Goal: Check status: Check status

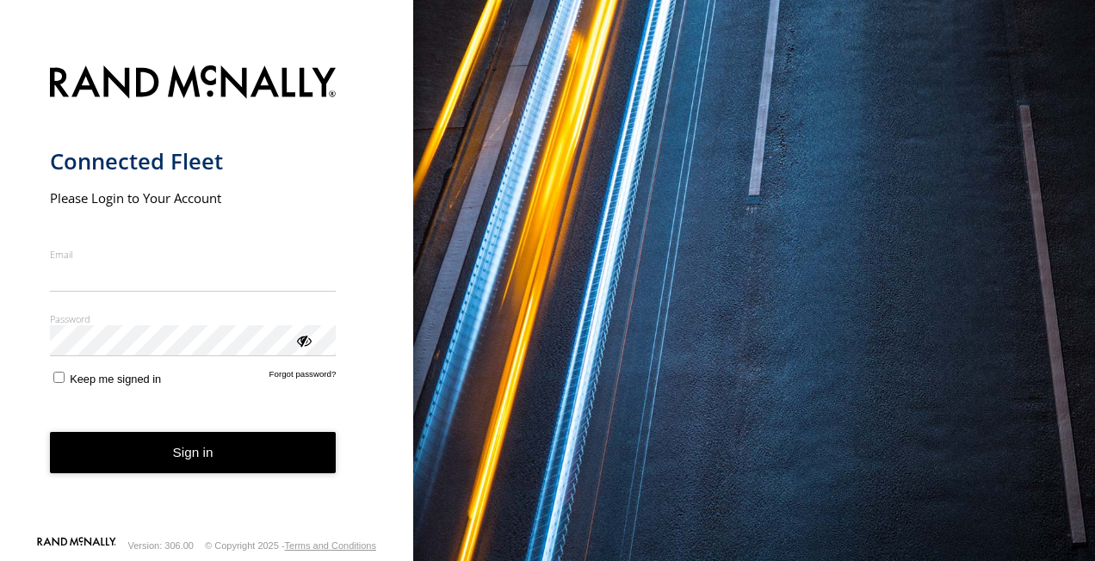
type input "**********"
click at [225, 481] on form "**********" at bounding box center [207, 295] width 314 height 480
click at [253, 450] on button "Sign in" at bounding box center [193, 453] width 287 height 42
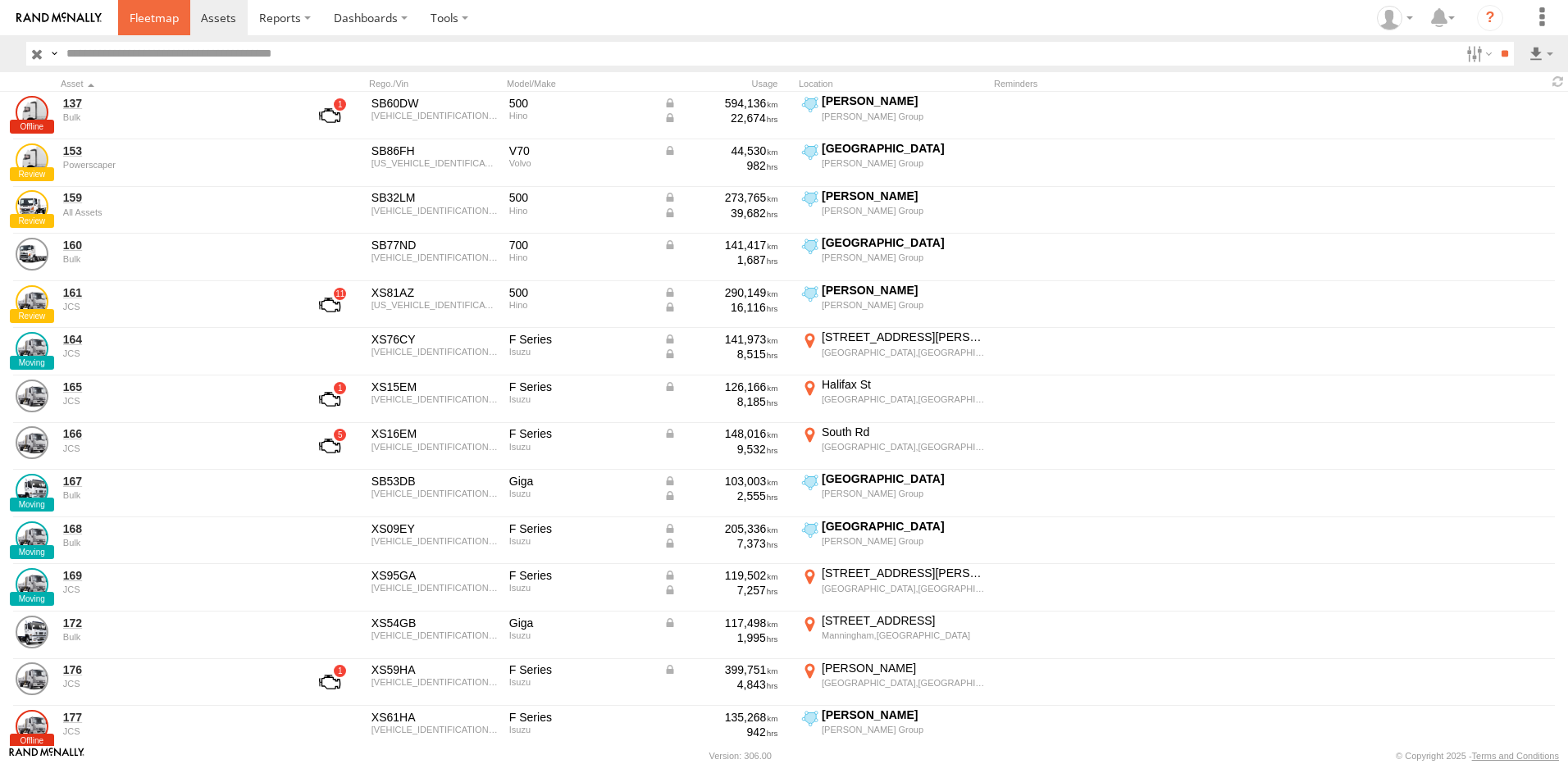
click at [151, 21] on span at bounding box center [154, 17] width 50 height 15
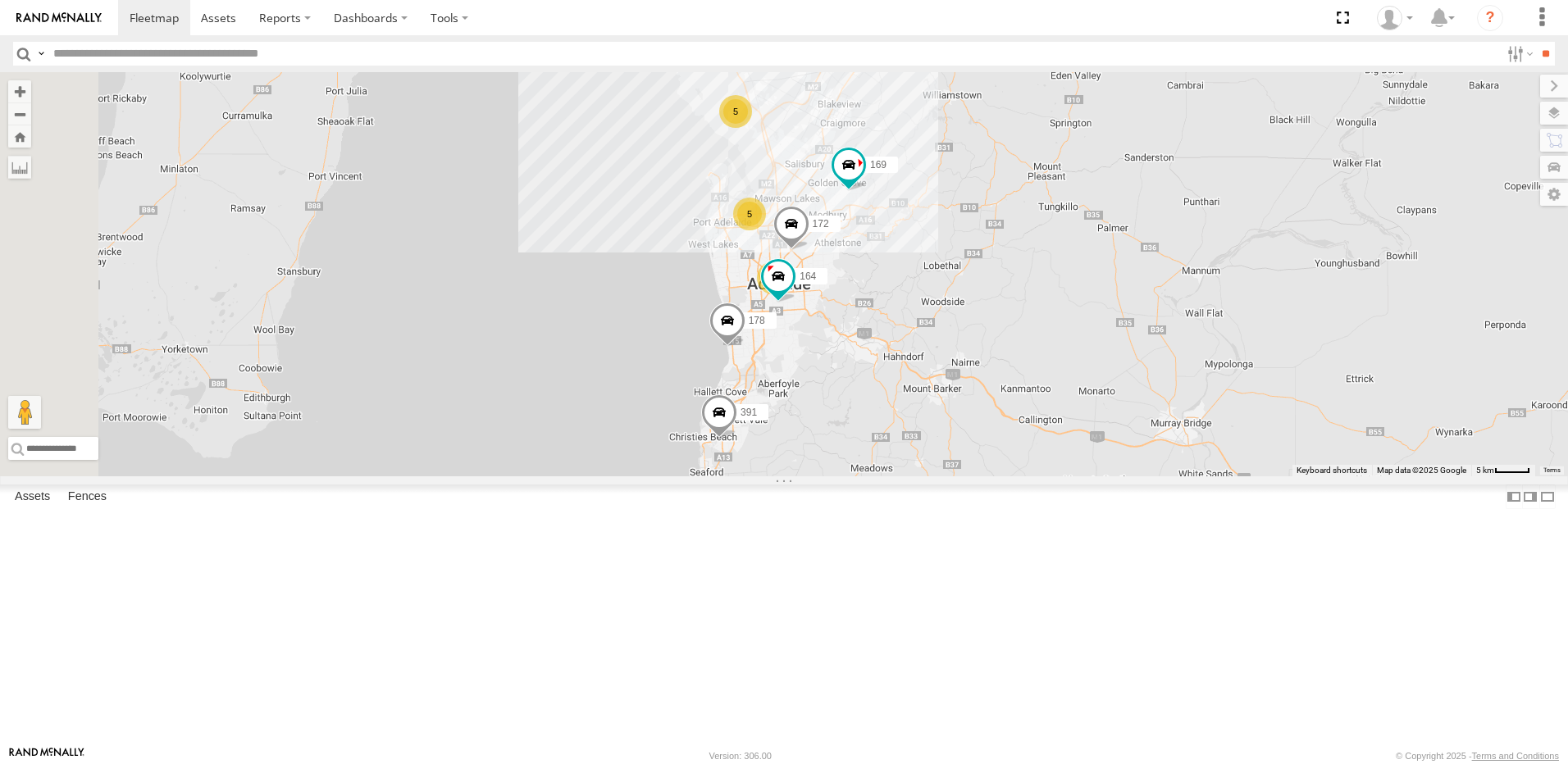
click at [0, 0] on span at bounding box center [0, 0] width 0 height 0
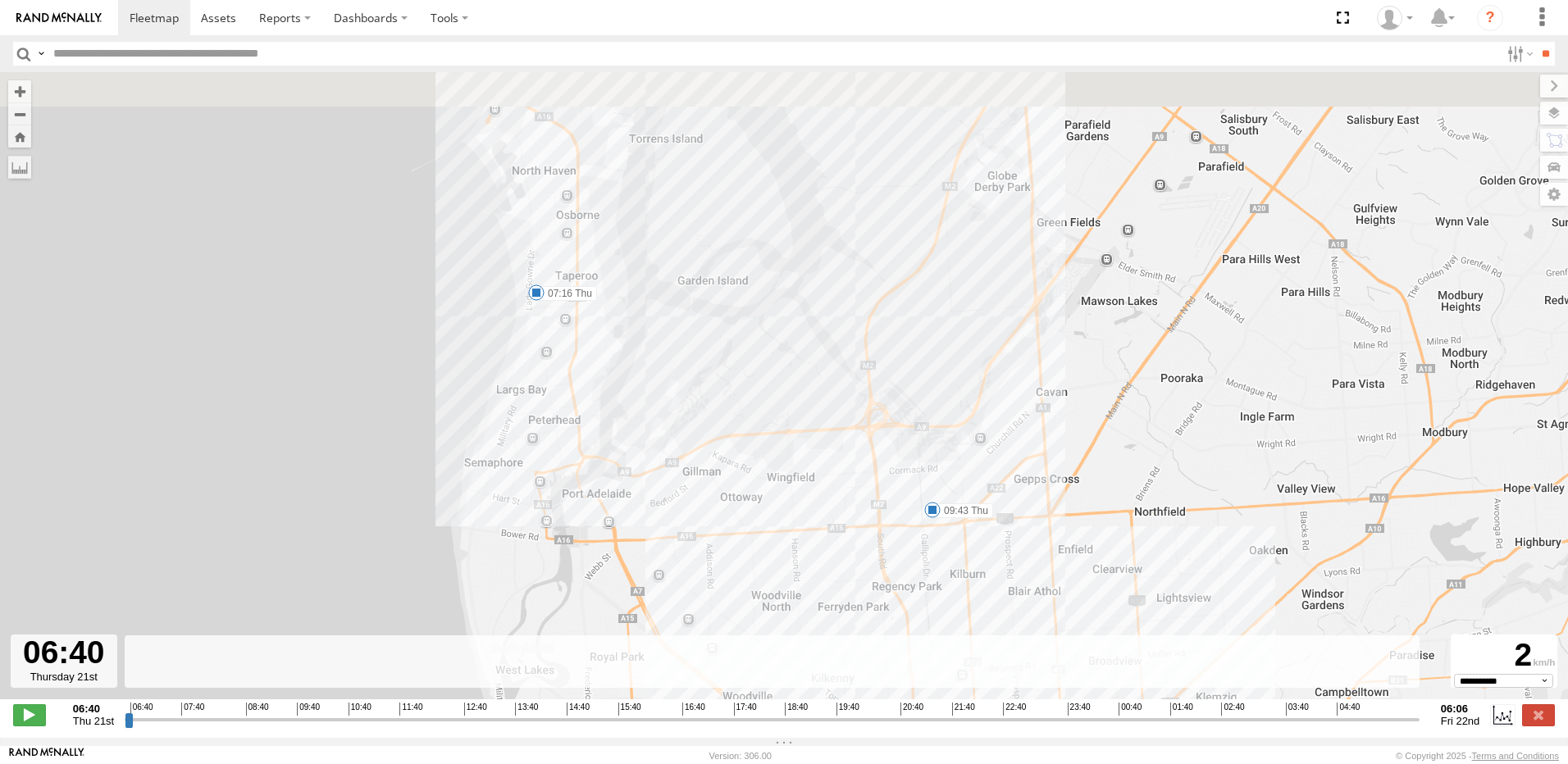
drag, startPoint x: 751, startPoint y: 216, endPoint x: 748, endPoint y: 419, distance: 203.0
click at [742, 425] on div "160 07:16 Thu 08:03 Thu 09:43 Thu 12:37 Thu 12:59 Thu 13:00 Thu 13:11 Thu 13:16…" at bounding box center [784, 394] width 1568 height 645
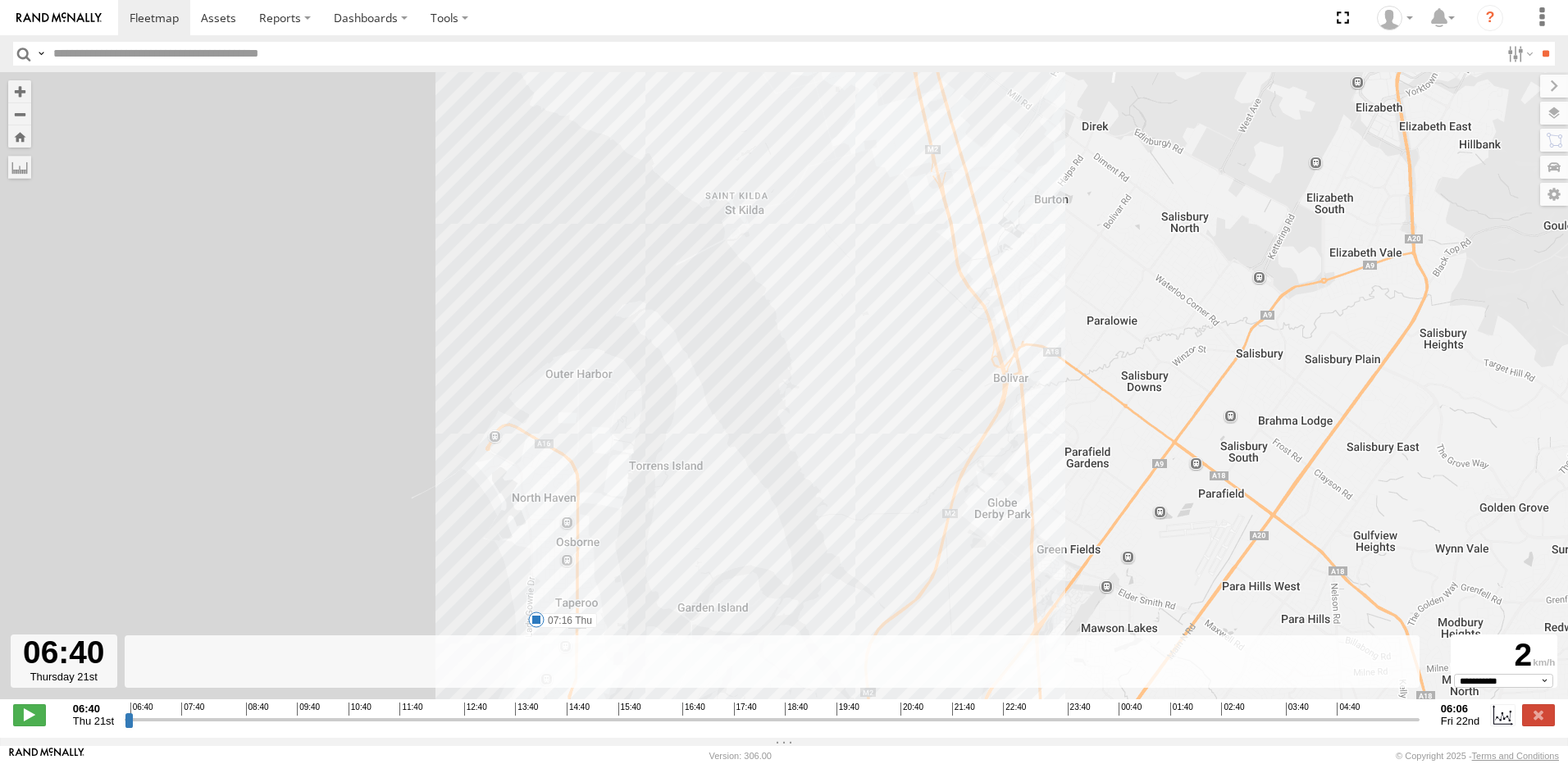
drag, startPoint x: 742, startPoint y: 280, endPoint x: 743, endPoint y: 439, distance: 159.0
click at [742, 439] on div "160 07:16 Thu 08:03 Thu 09:43 Thu 12:37 Thu 12:59 Thu 13:00 Thu 13:11 Thu 13:16…" at bounding box center [784, 394] width 1568 height 645
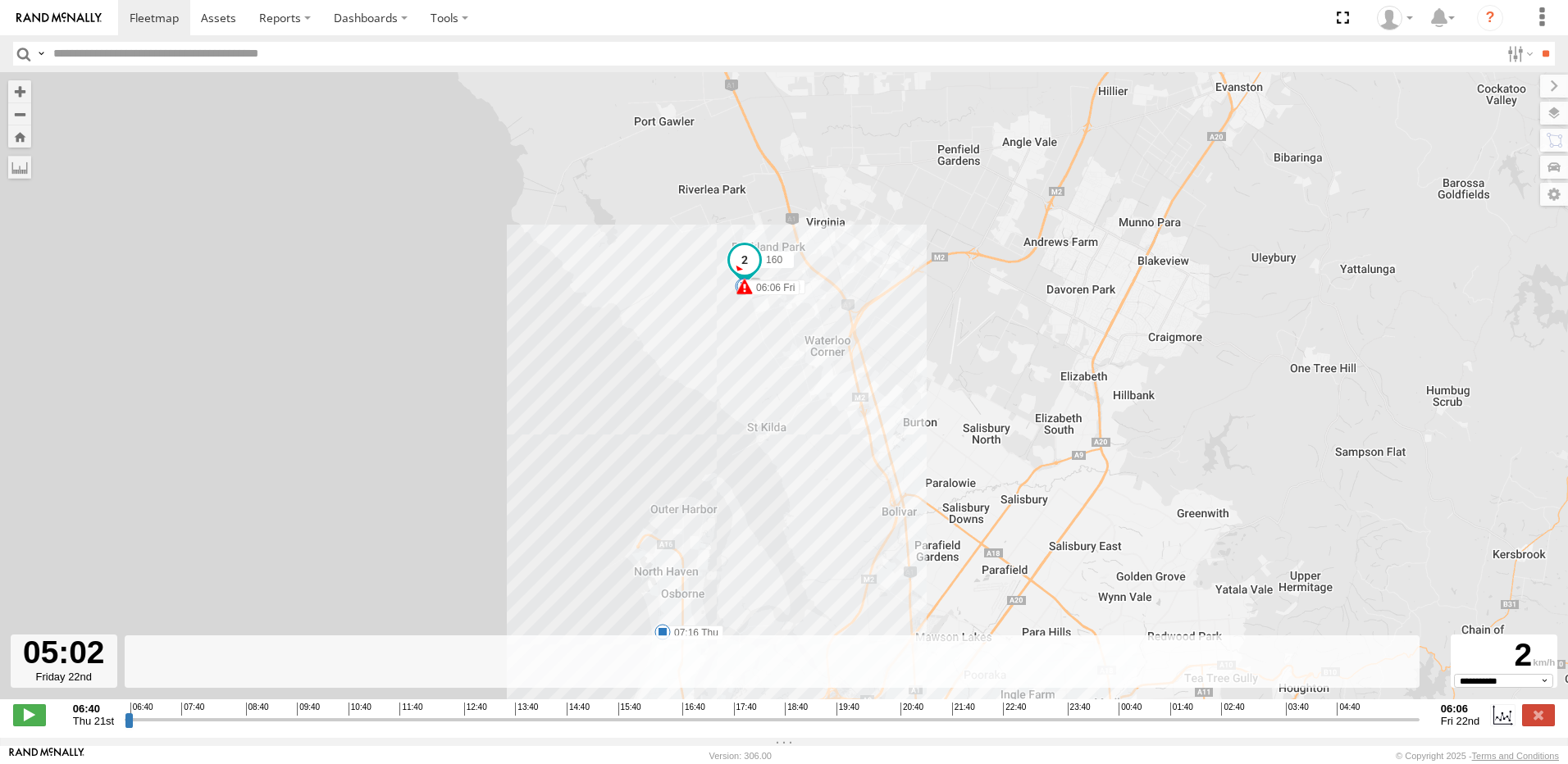
click at [1356, 722] on input "range" at bounding box center [772, 719] width 1295 height 15
drag, startPoint x: 1377, startPoint y: 726, endPoint x: 1391, endPoint y: 726, distance: 14.0
click at [1379, 726] on input "range" at bounding box center [772, 719] width 1295 height 15
type input "**********"
click at [1403, 726] on input "range" at bounding box center [772, 719] width 1295 height 15
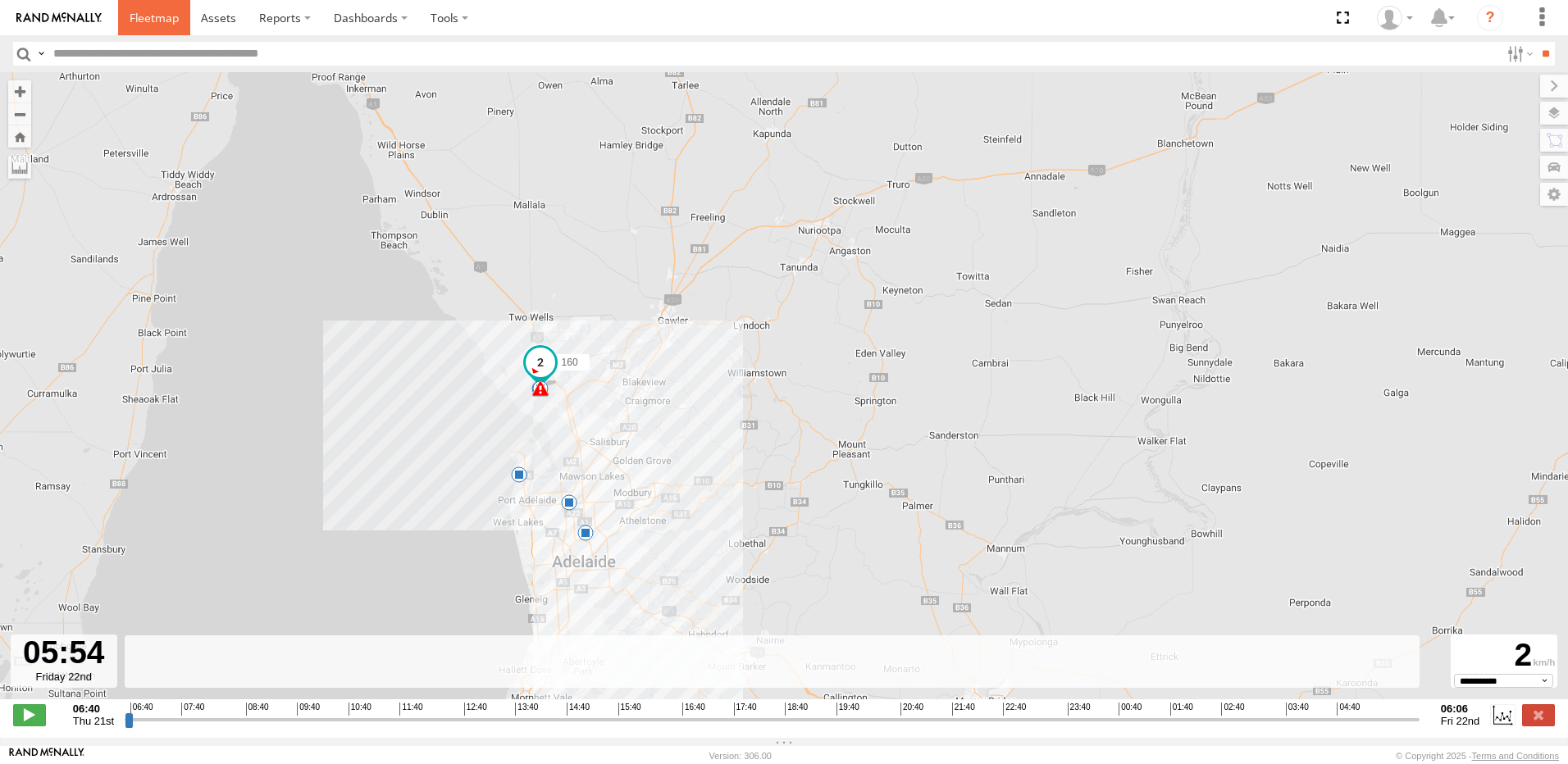
click at [156, 17] on span at bounding box center [154, 17] width 50 height 15
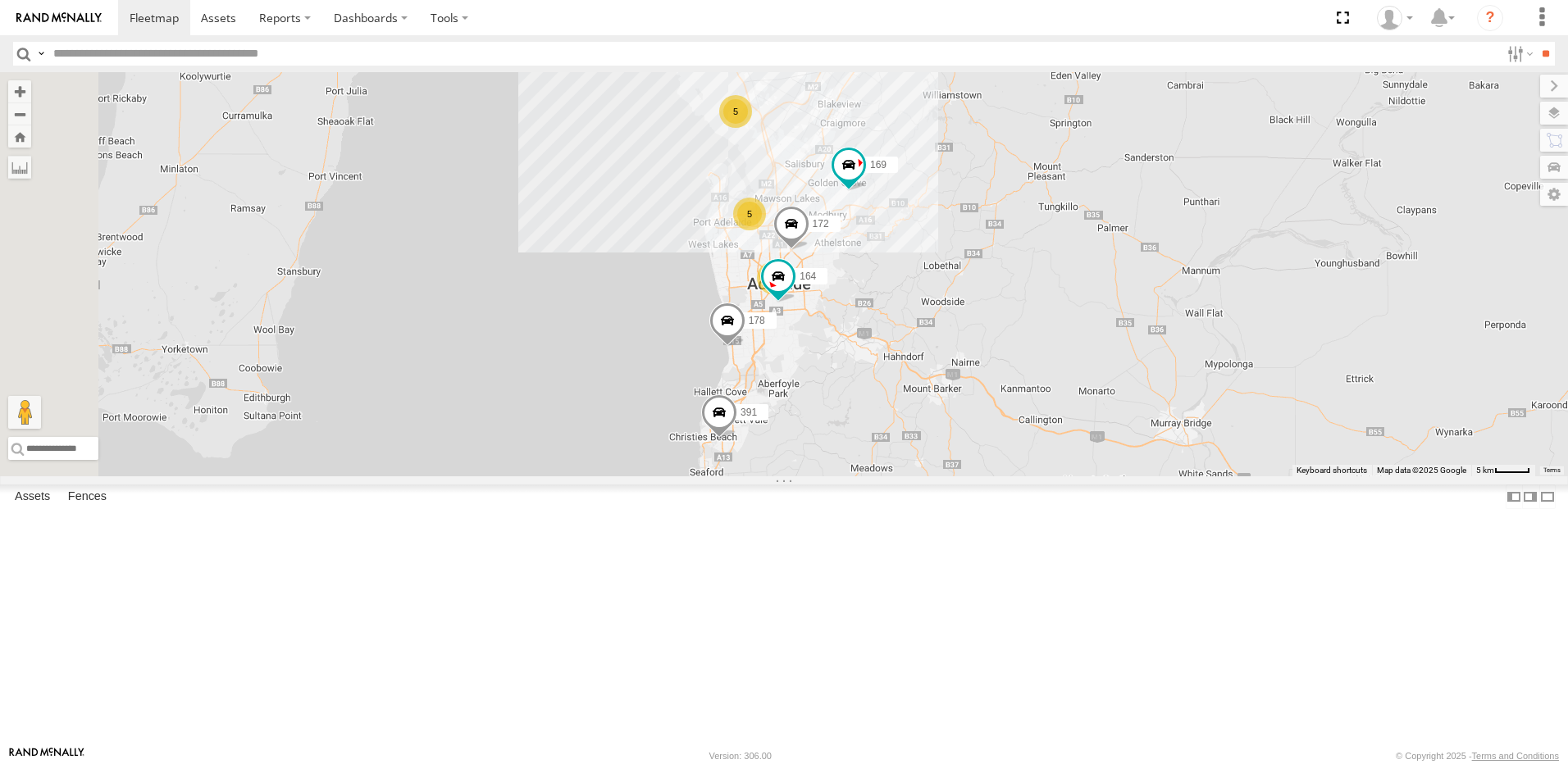
click at [0, 0] on span at bounding box center [0, 0] width 0 height 0
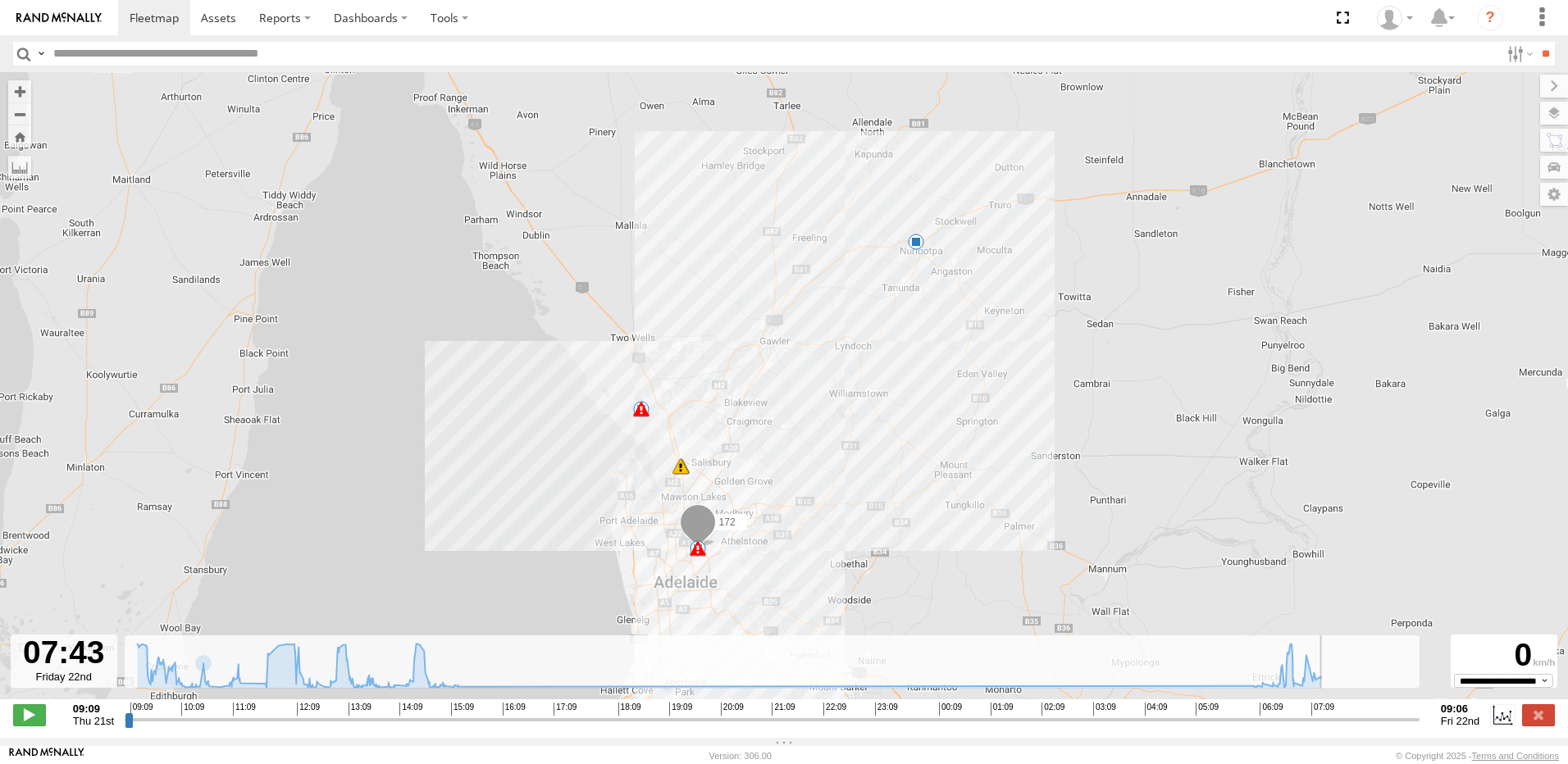
drag, startPoint x: 128, startPoint y: 732, endPoint x: 1339, endPoint y: 734, distance: 1211.0
click at [1339, 728] on input "range" at bounding box center [772, 719] width 1295 height 15
drag, startPoint x: 1337, startPoint y: 734, endPoint x: 1320, endPoint y: 734, distance: 17.0
click at [1320, 728] on input "range" at bounding box center [772, 719] width 1295 height 15
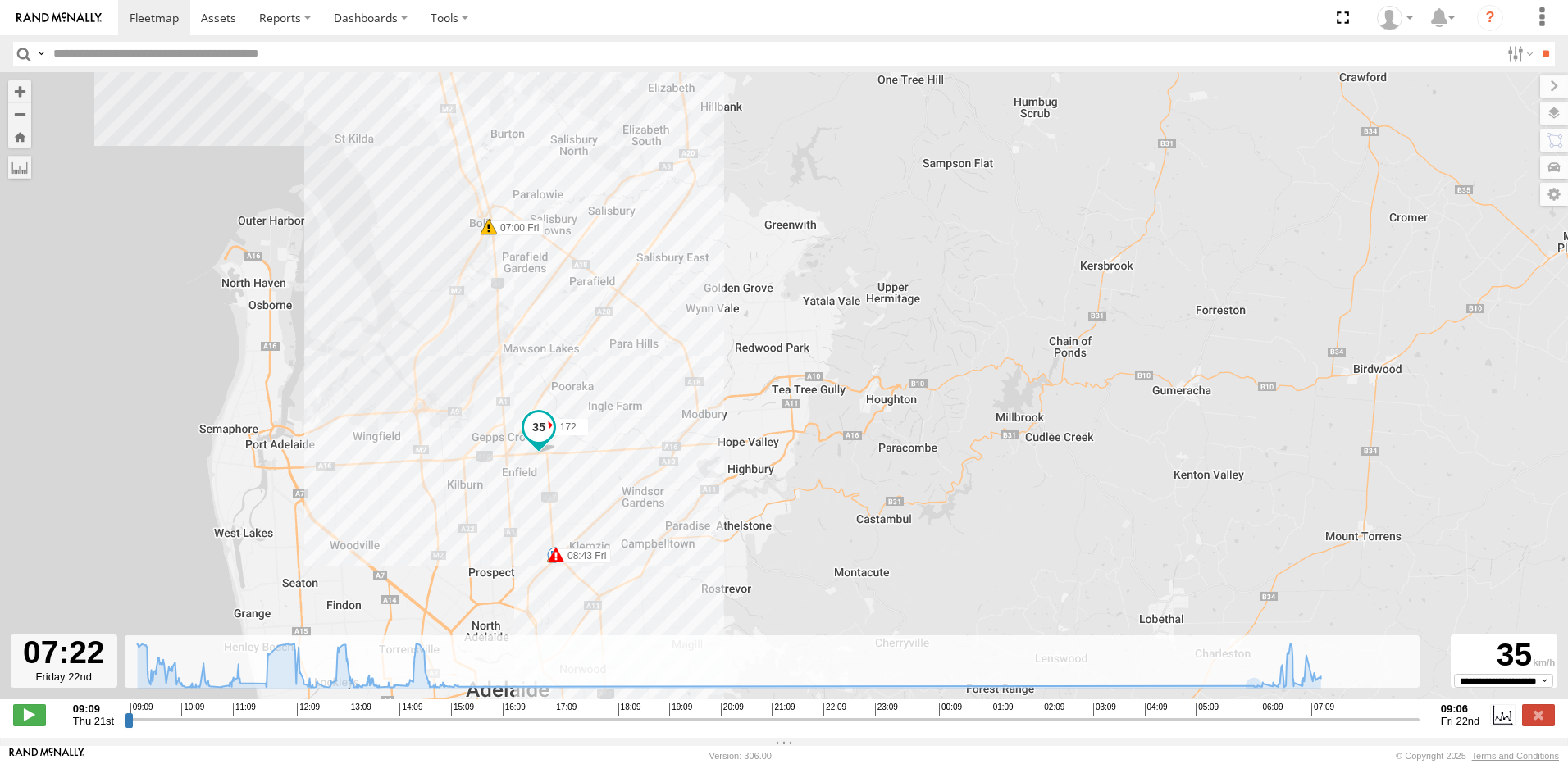
drag, startPoint x: 700, startPoint y: 539, endPoint x: 721, endPoint y: 432, distance: 109.0
click at [721, 433] on div "172 11:25 Thu 15:31 Thu 16:24 Thu 17:19 Thu 06:09 Fri 06:58 Fri 07:00 Fri 07:35…" at bounding box center [784, 394] width 1568 height 645
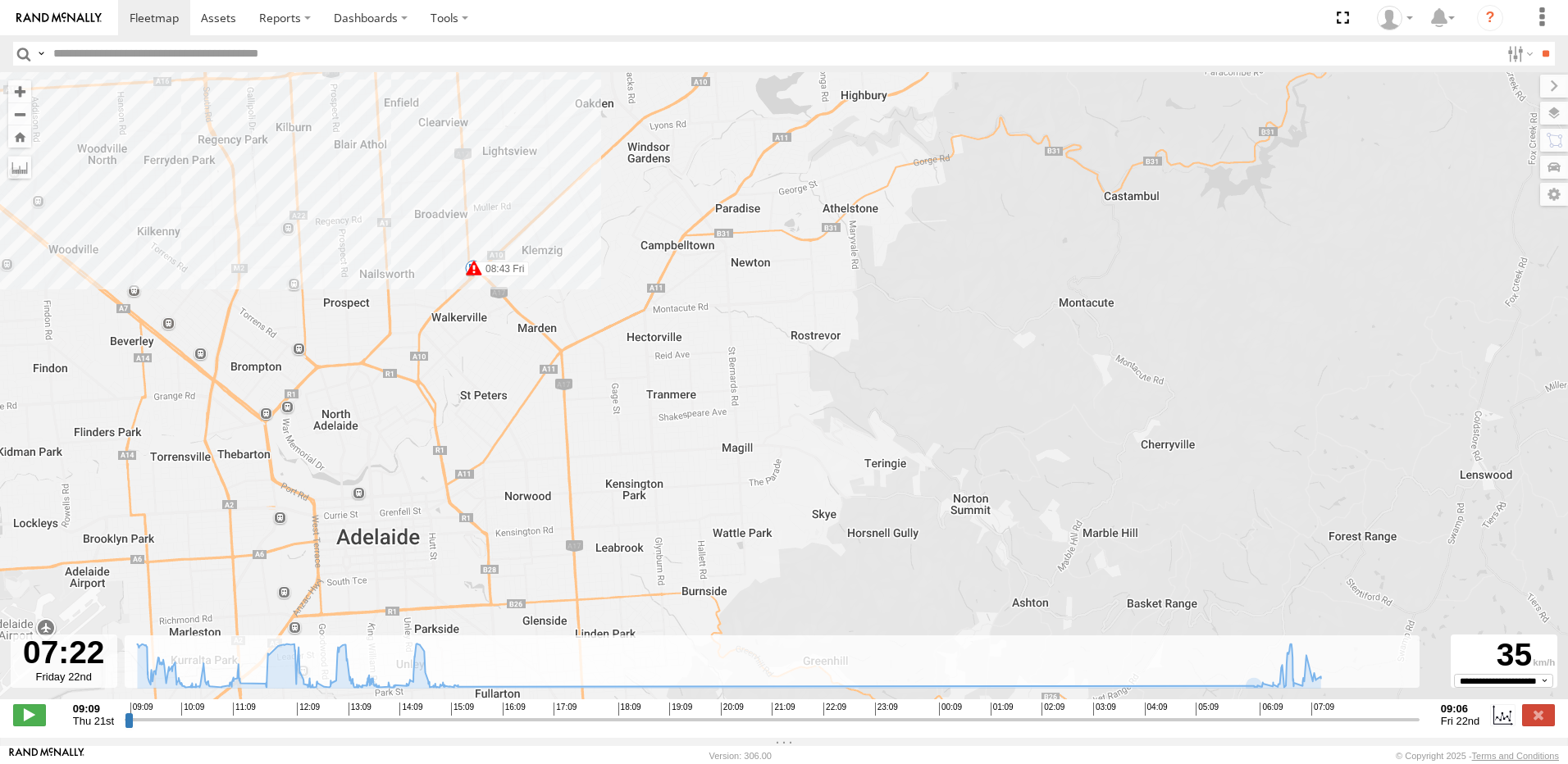
drag, startPoint x: 641, startPoint y: 243, endPoint x: 663, endPoint y: 388, distance: 146.7
click at [663, 388] on div "172 11:25 Thu 15:31 Thu 16:24 Thu 17:19 Thu 06:09 Fri 06:58 Fri 07:00 Fri 07:35…" at bounding box center [784, 394] width 1568 height 645
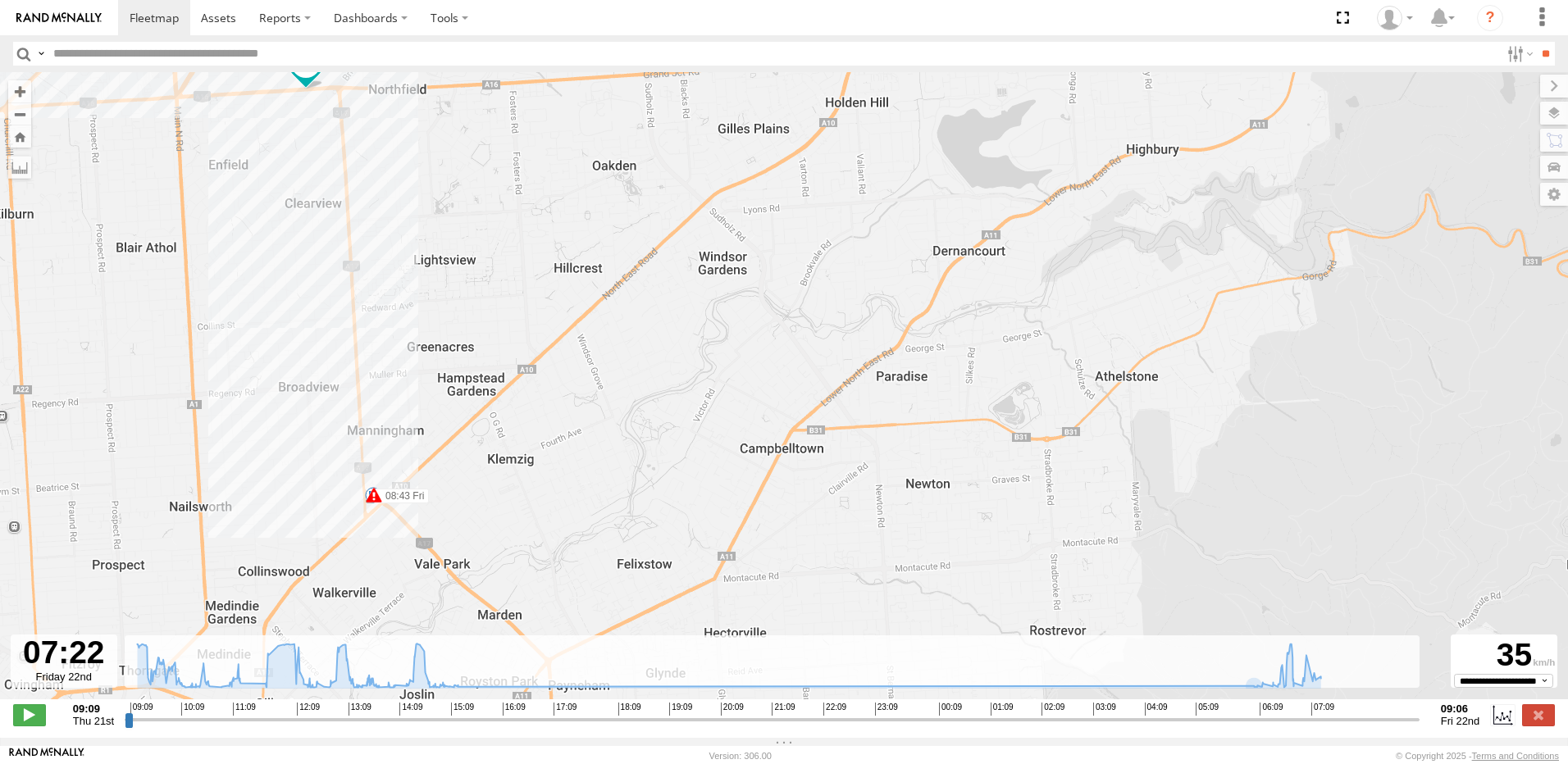
click at [374, 503] on span at bounding box center [373, 494] width 16 height 16
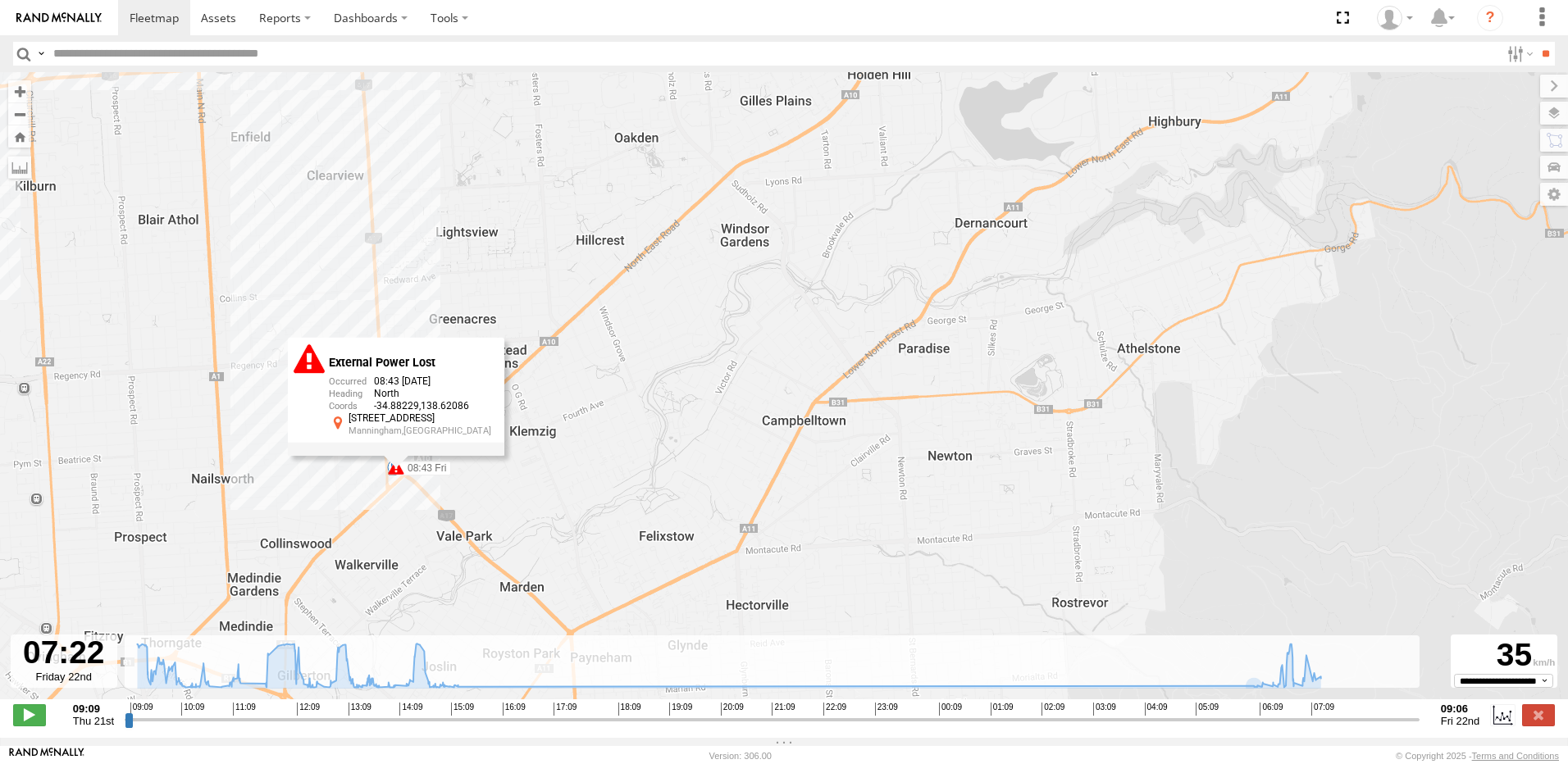
drag, startPoint x: 392, startPoint y: 580, endPoint x: 414, endPoint y: 551, distance: 36.4
click at [414, 551] on div "172 11:25 Thu 15:31 Thu 16:24 Thu 17:19 Thu 06:09 Fri 06:58 Fri 07:00 Fri 07:35…" at bounding box center [784, 394] width 1568 height 645
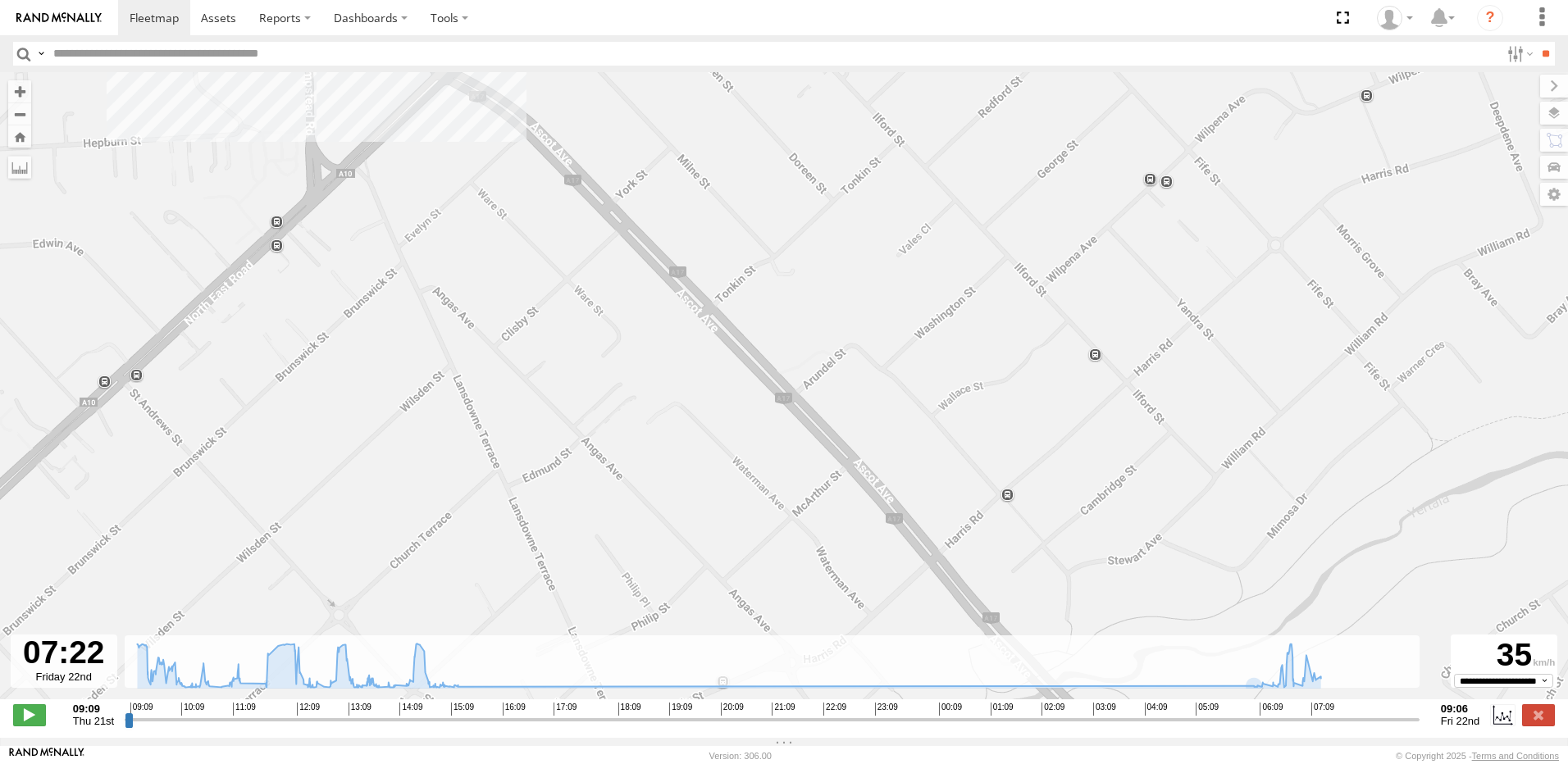
drag, startPoint x: 386, startPoint y: 363, endPoint x: 432, endPoint y: 508, distance: 152.1
click at [432, 508] on div "172 11:25 Thu 15:31 Thu 16:24 Thu 17:19 Thu 06:09 Fri 06:58 Fri 07:00 Fri 07:35…" at bounding box center [784, 394] width 1568 height 645
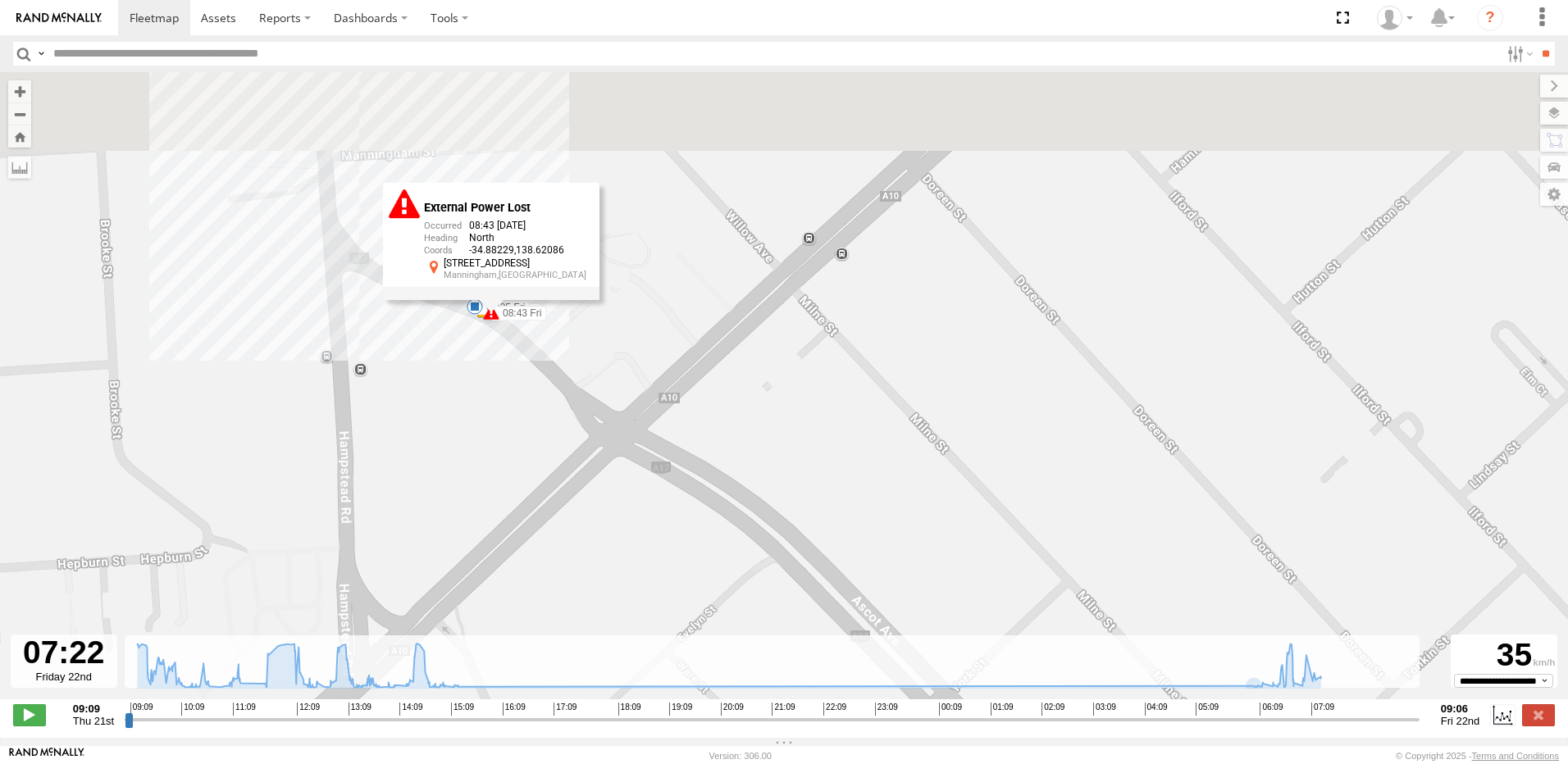
drag, startPoint x: 486, startPoint y: 322, endPoint x: 479, endPoint y: 427, distance: 105.2
click at [477, 430] on div "172 11:25 Thu 15:31 Thu 16:24 Thu 17:19 Thu 06:09 Fri 06:58 Fri 07:00 Fri 07:35…" at bounding box center [784, 394] width 1568 height 645
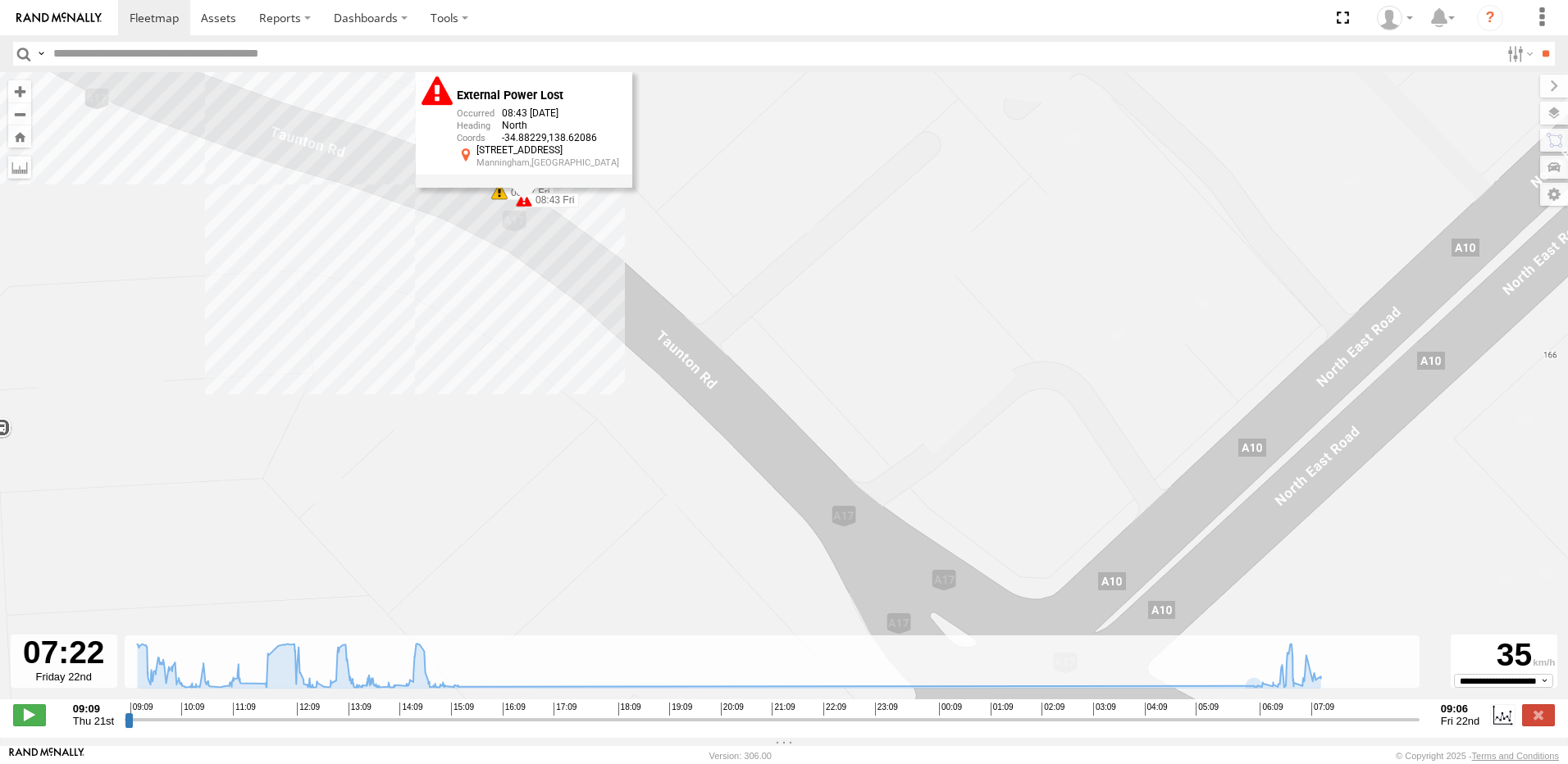
drag, startPoint x: 480, startPoint y: 398, endPoint x: 472, endPoint y: 493, distance: 95.3
click at [472, 493] on div "172 11:25 Thu 15:31 Thu 16:24 Thu 17:19 Thu 06:09 Fri 06:58 Fri 07:00 Fri 07:35…" at bounding box center [784, 394] width 1568 height 645
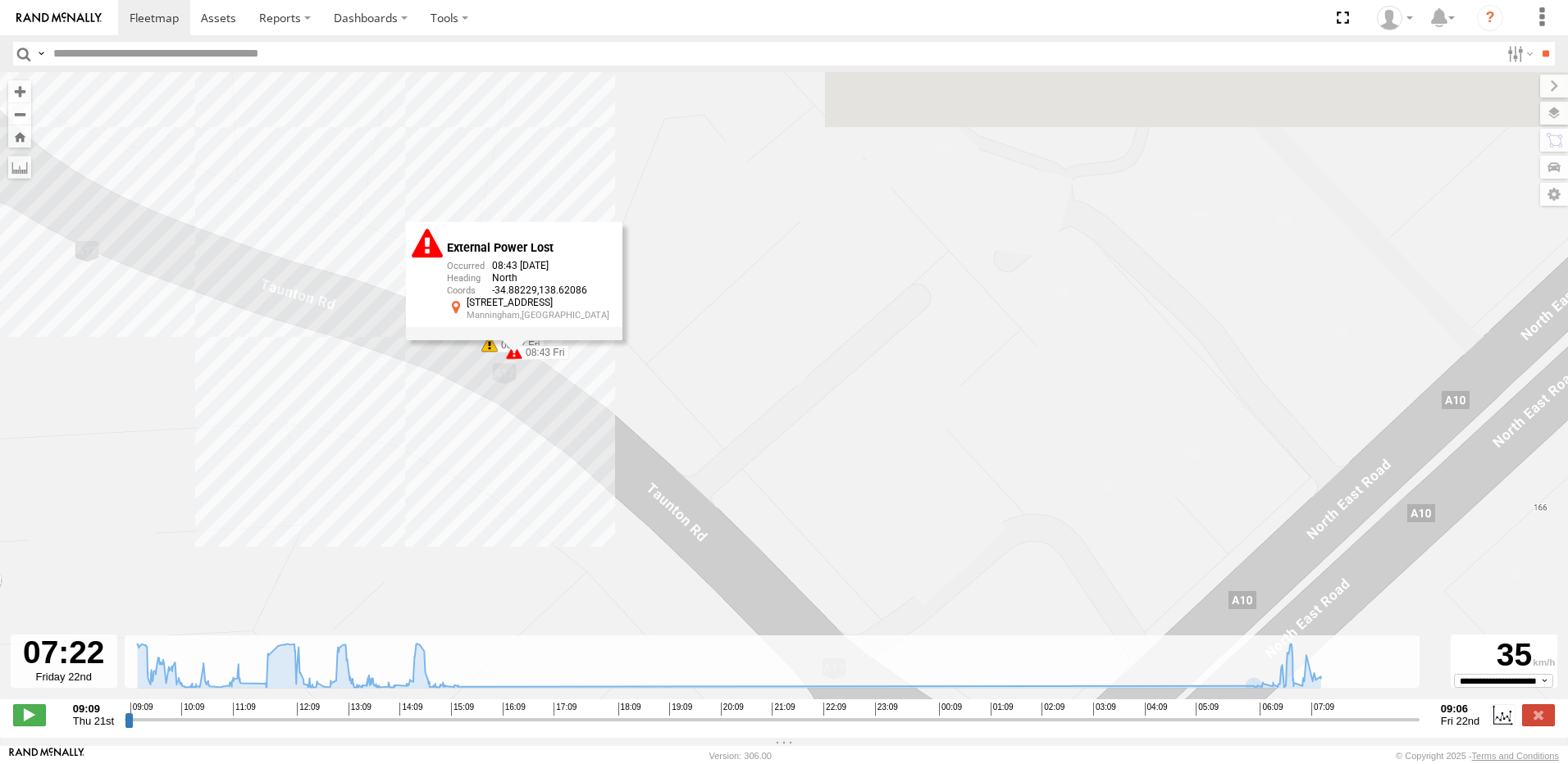
drag, startPoint x: 473, startPoint y: 350, endPoint x: 466, endPoint y: 467, distance: 117.2
click at [466, 467] on div "172 11:25 Thu 15:31 Thu 16:24 Thu 17:19 Thu 06:09 Fri 06:58 Fri 07:00 Fri 07:35…" at bounding box center [784, 394] width 1568 height 645
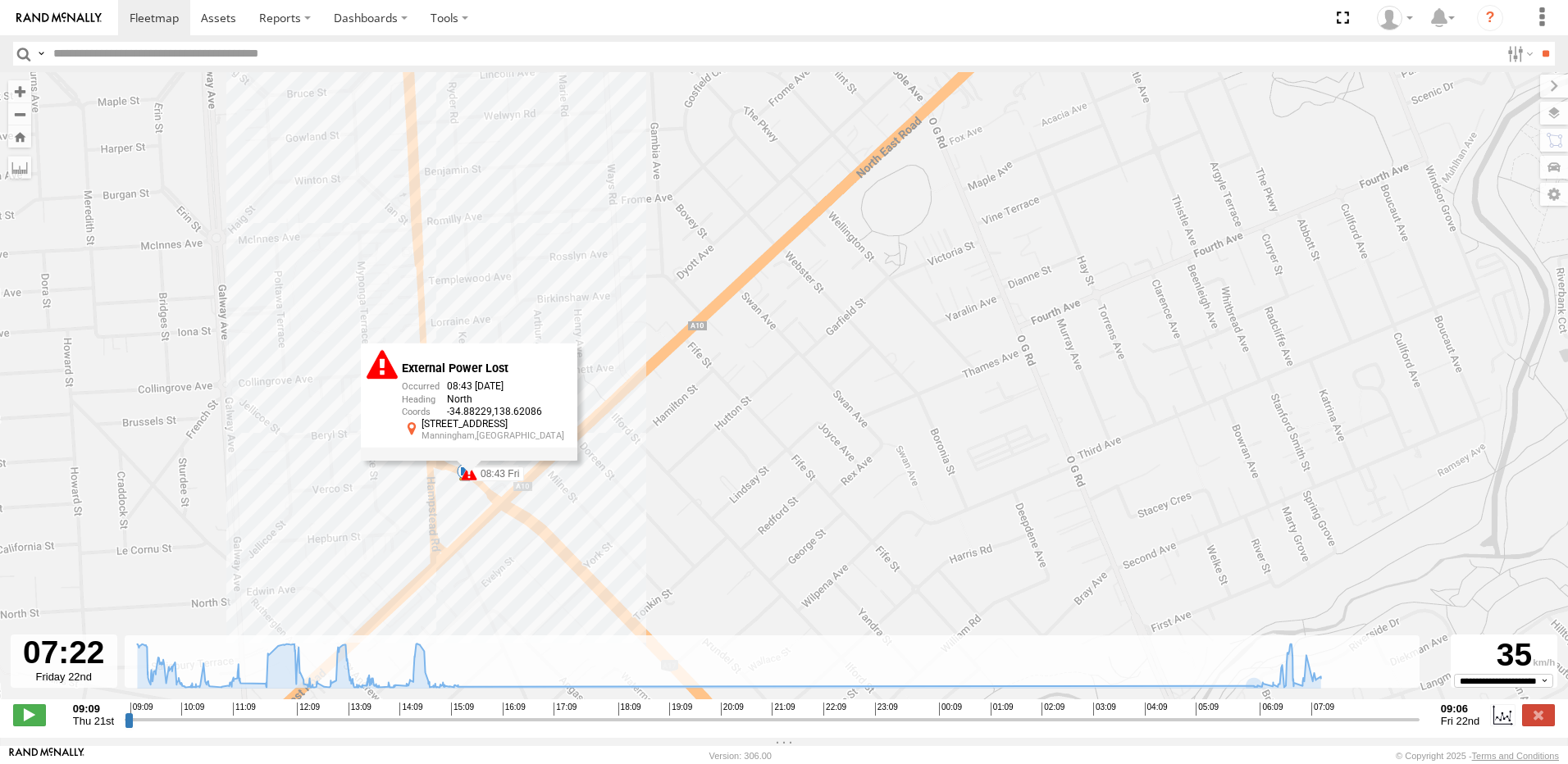
drag, startPoint x: 576, startPoint y: 216, endPoint x: 563, endPoint y: 427, distance: 211.4
click at [563, 427] on div "172 11:25 Thu 15:31 Thu 16:24 Thu 17:19 Thu 06:09 Fri 06:58 Fri 07:00 Fri 07:35…" at bounding box center [784, 394] width 1568 height 645
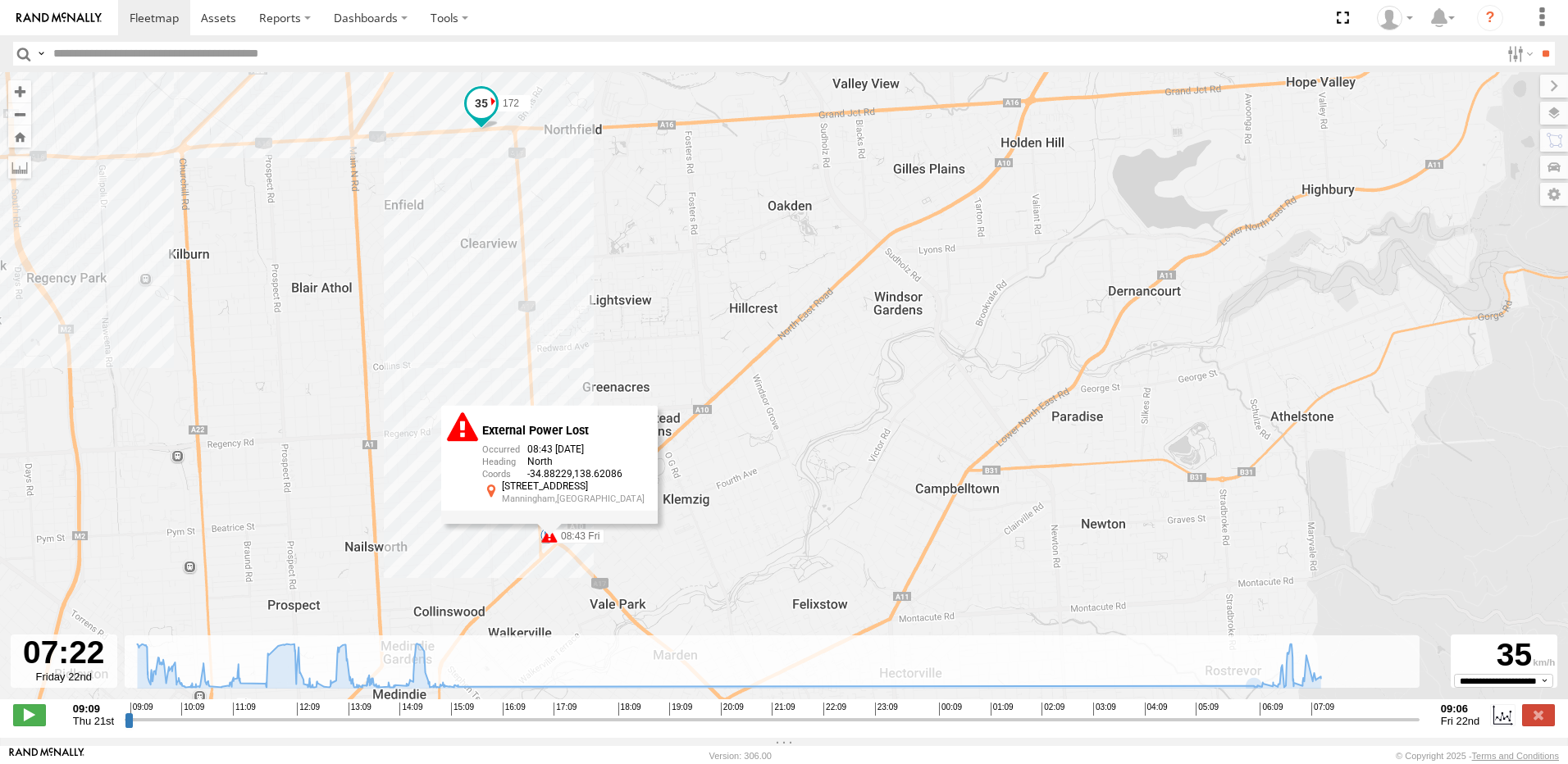
drag, startPoint x: 618, startPoint y: 274, endPoint x: 613, endPoint y: 341, distance: 67.2
click at [613, 340] on div "172 11:25 Thu 15:31 Thu 16:24 Thu 17:19 Thu 06:09 Fri 06:58 Fri 07:00 Fri 07:35…" at bounding box center [784, 394] width 1568 height 645
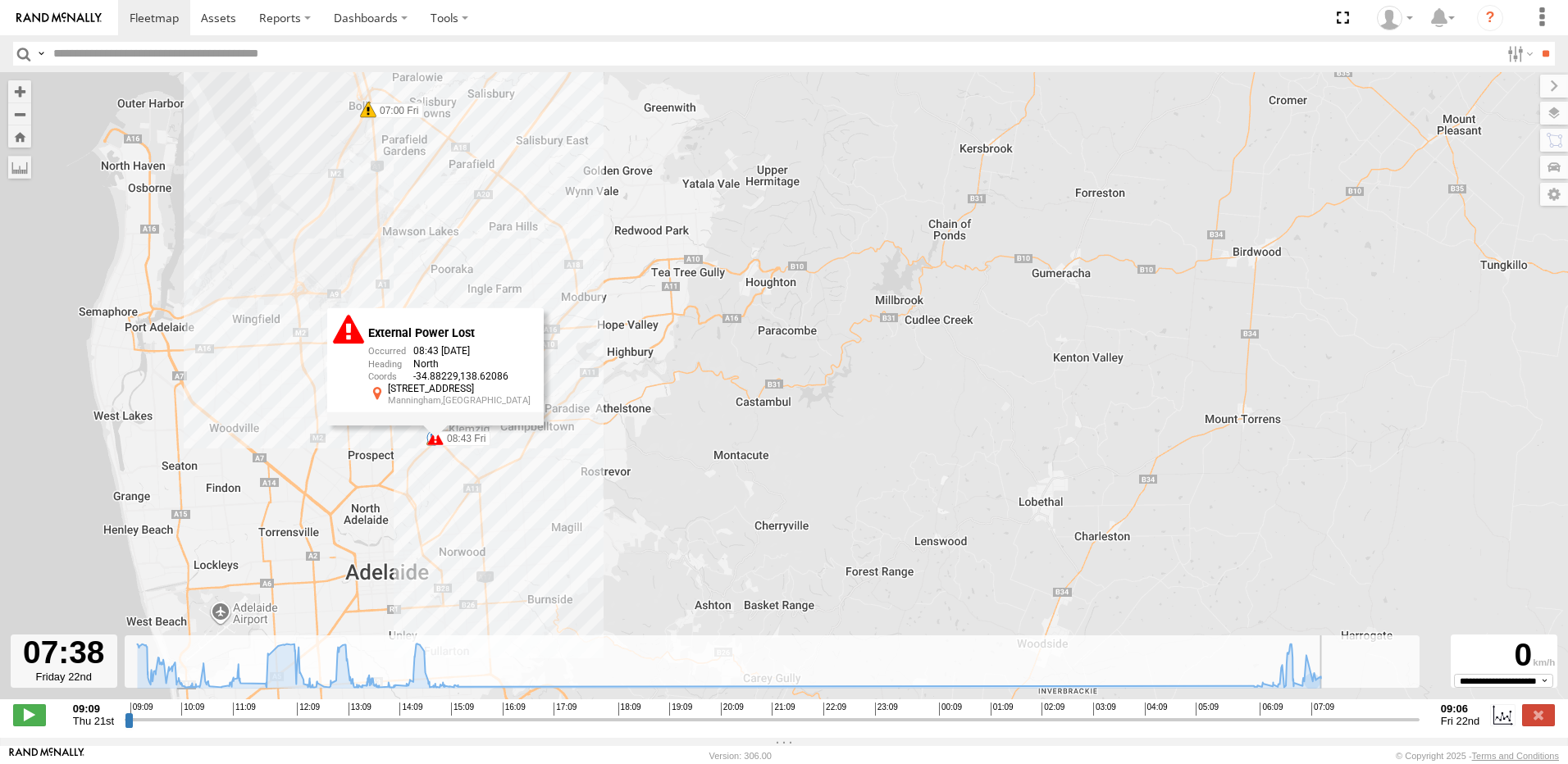
drag, startPoint x: 1320, startPoint y: 728, endPoint x: 1335, endPoint y: 722, distance: 16.2
type input "**********"
click at [1335, 722] on input "range" at bounding box center [772, 719] width 1295 height 15
